Goal: Information Seeking & Learning: Find specific fact

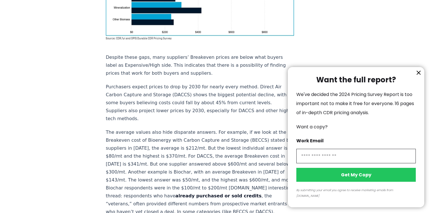
scroll to position [527, 0]
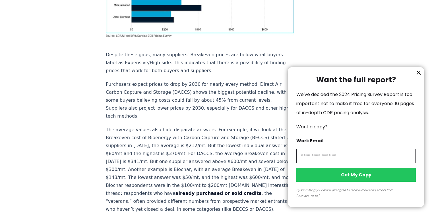
click at [418, 74] on icon "information" at bounding box center [418, 72] width 3 height 3
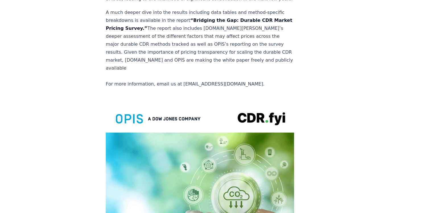
scroll to position [1101, 0]
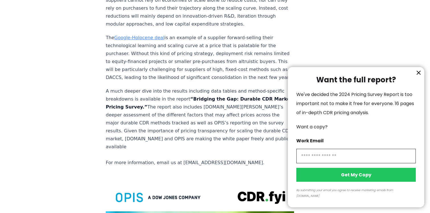
scroll to position [1016, 0]
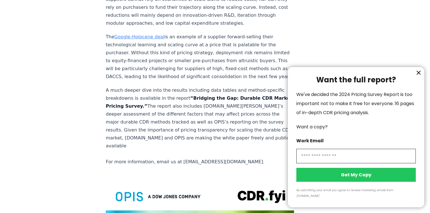
click at [256, 94] on div at bounding box center [215, 106] width 430 height 213
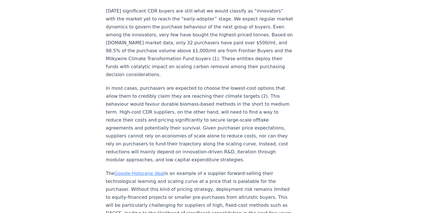
scroll to position [879, 0]
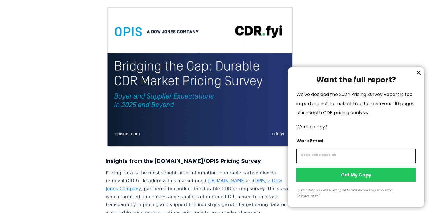
scroll to position [69, 0]
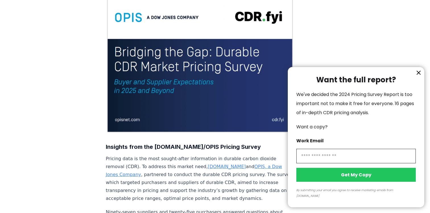
click at [253, 117] on div at bounding box center [215, 106] width 430 height 213
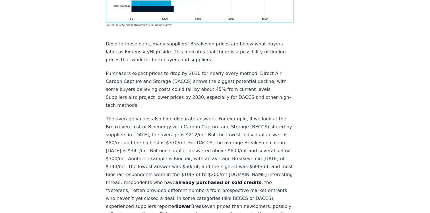
scroll to position [539, 0]
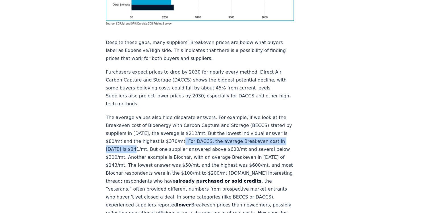
drag, startPoint x: 126, startPoint y: 115, endPoint x: 248, endPoint y: 115, distance: 122.3
click at [248, 115] on p "The average values also hide disparate answers. For example, if we look at the …" at bounding box center [200, 177] width 188 height 127
copy p "For DACCS, the average Breakeven cost in 2030 is $341/mt"
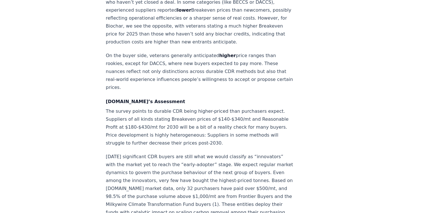
scroll to position [737, 0]
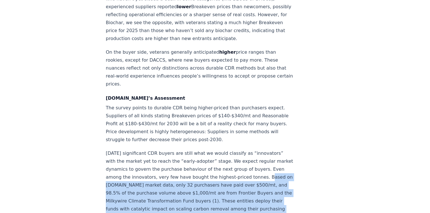
drag, startPoint x: 208, startPoint y: 135, endPoint x: 221, endPoint y: 167, distance: 35.1
click at [221, 167] on p "[DATE] significant CDR buyers are still what we would classify as “innovators” …" at bounding box center [200, 186] width 188 height 72
copy p "Based on CDR.fyi market data, only 32 purchasers have paid over $500/mt, and 98…"
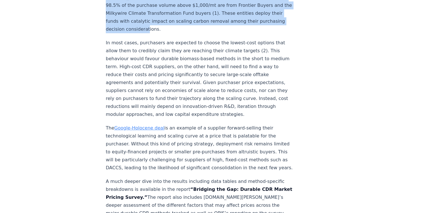
scroll to position [926, 0]
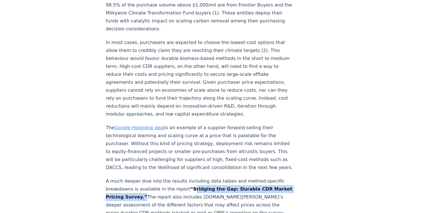
drag, startPoint x: 185, startPoint y: 130, endPoint x: 121, endPoint y: 136, distance: 64.3
click at [121, 187] on strong "“Bridging the Gap: Durable CDR Market Pricing Survey.”" at bounding box center [199, 193] width 187 height 13
copy strong "Bridging the Gap: Durable CDR Market Pricing Survey."
